Goal: Use online tool/utility: Utilize a website feature to perform a specific function

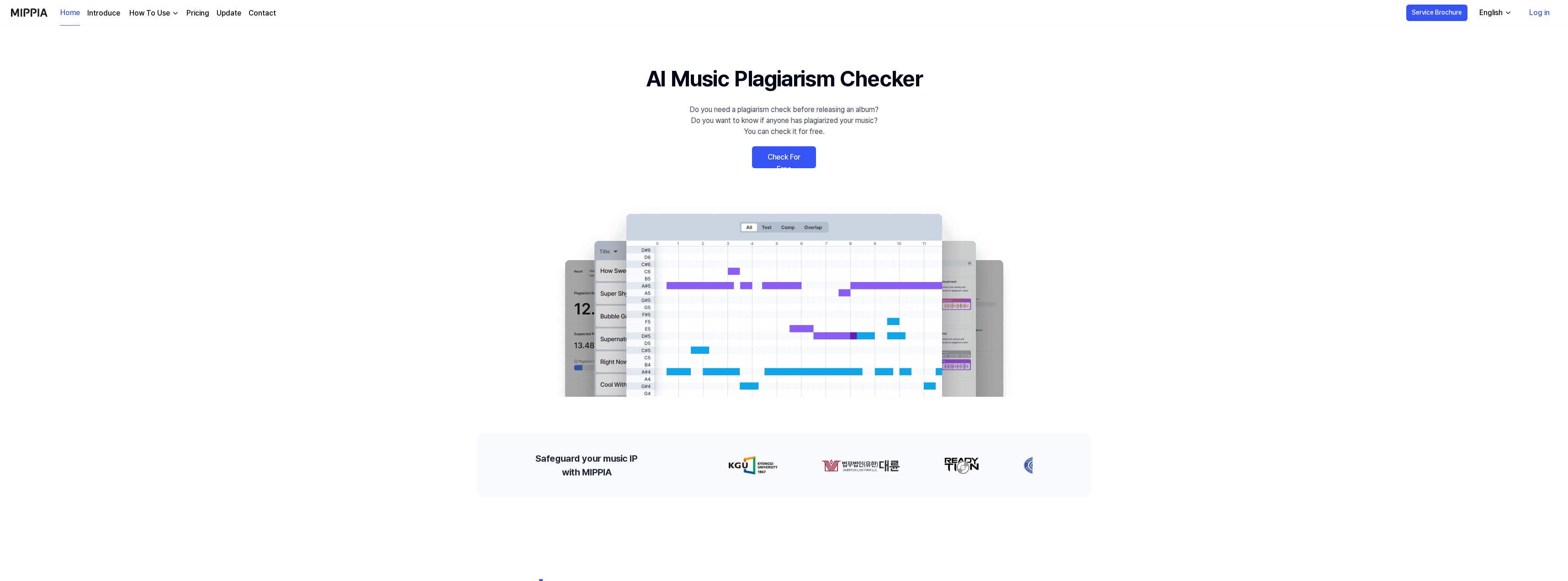
click at [781, 157] on link "Check For Free" at bounding box center [784, 157] width 64 height 22
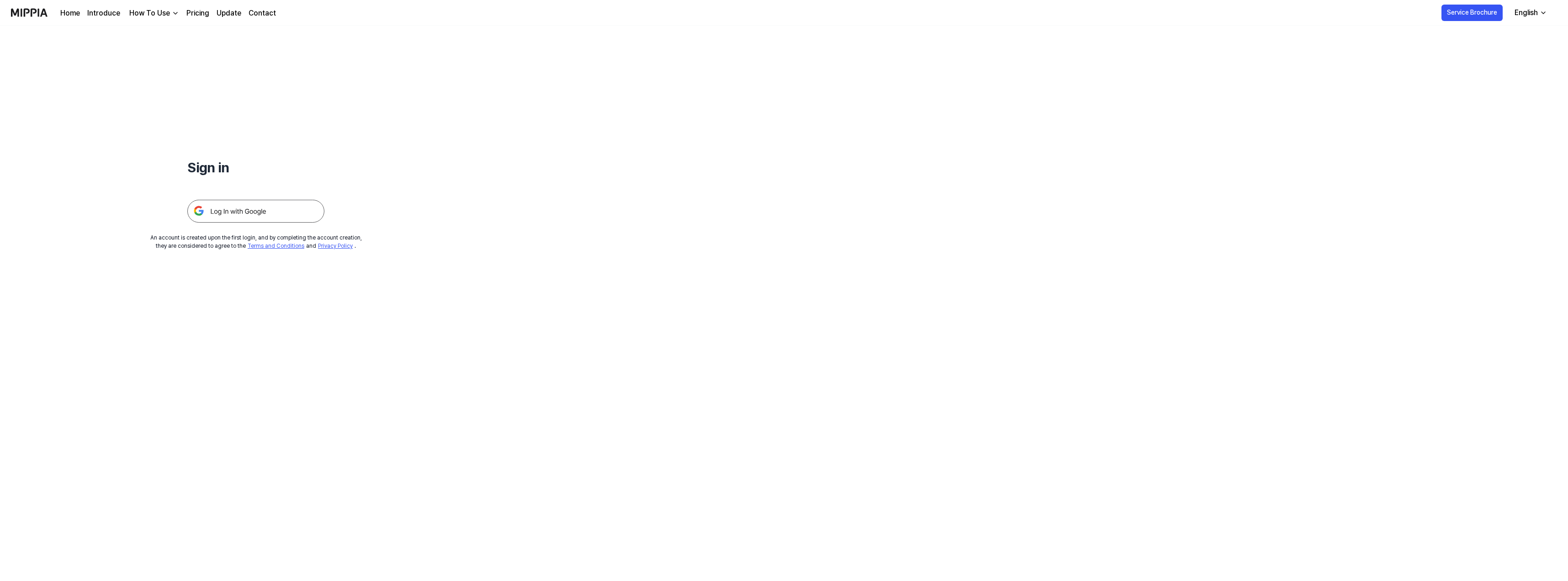
click at [274, 207] on img at bounding box center [256, 211] width 137 height 23
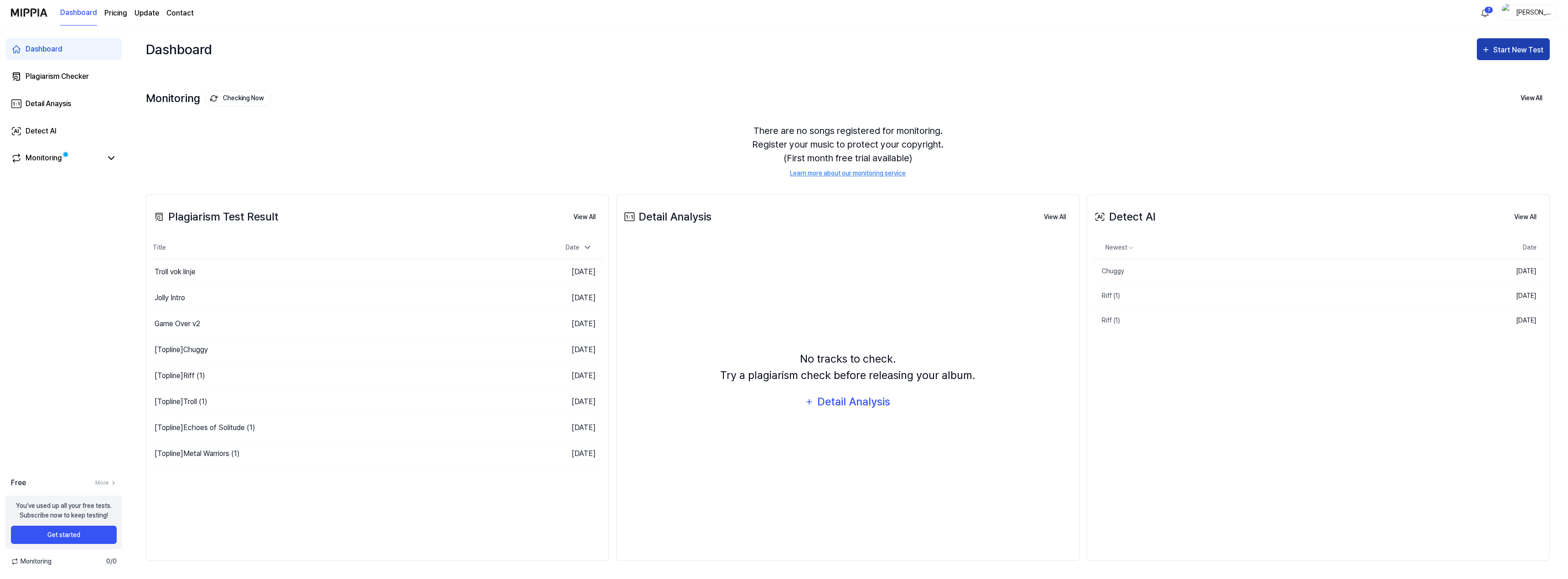
click at [1505, 51] on div "Start New Test" at bounding box center [1519, 49] width 52 height 12
click at [1494, 73] on div "Plagiarism test" at bounding box center [1501, 78] width 79 height 12
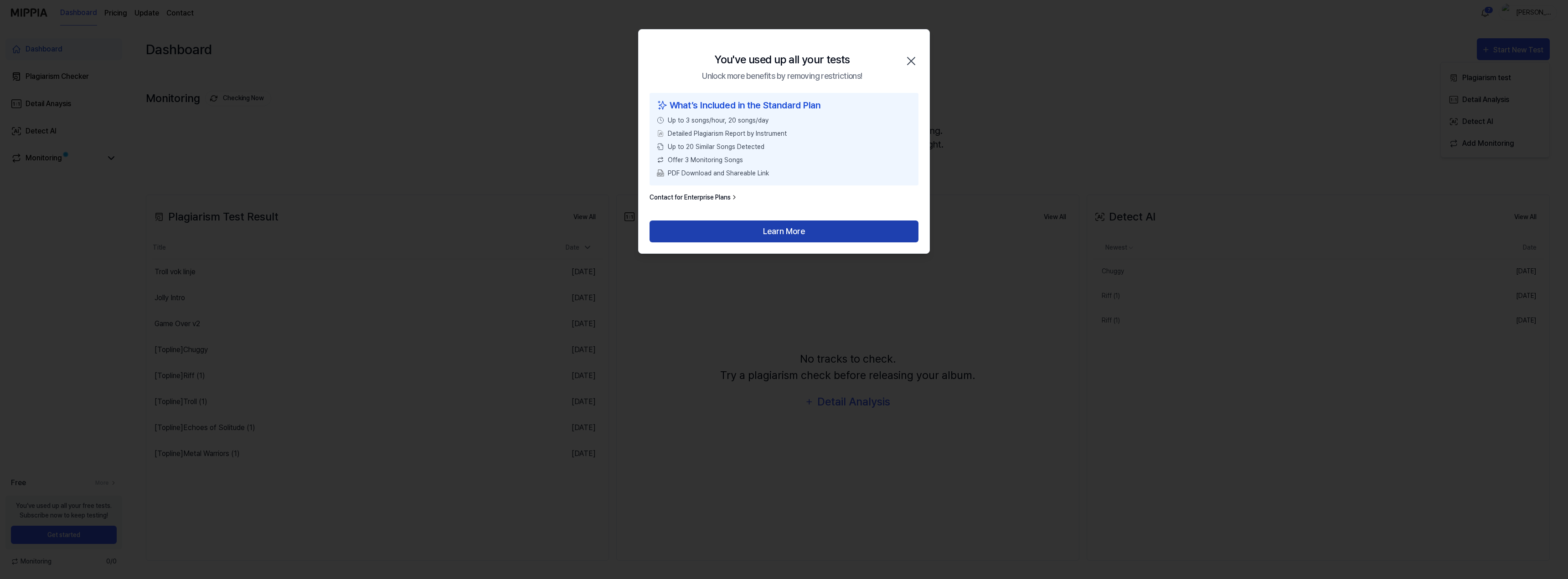
click at [800, 225] on button "Learn More" at bounding box center [783, 231] width 269 height 22
